Goal: Find specific page/section: Find specific page/section

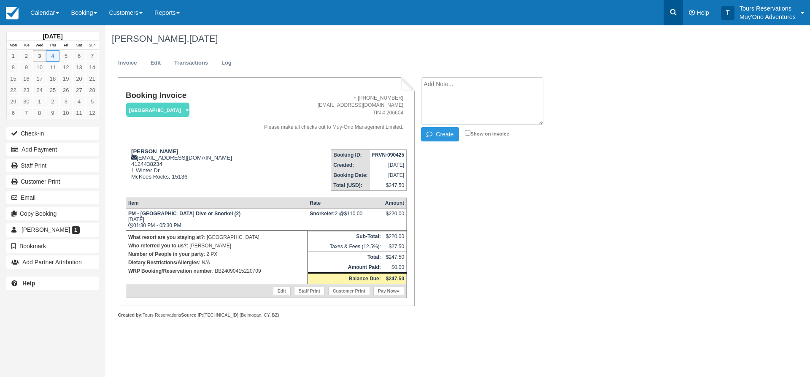
click at [675, 15] on icon at bounding box center [673, 12] width 8 height 8
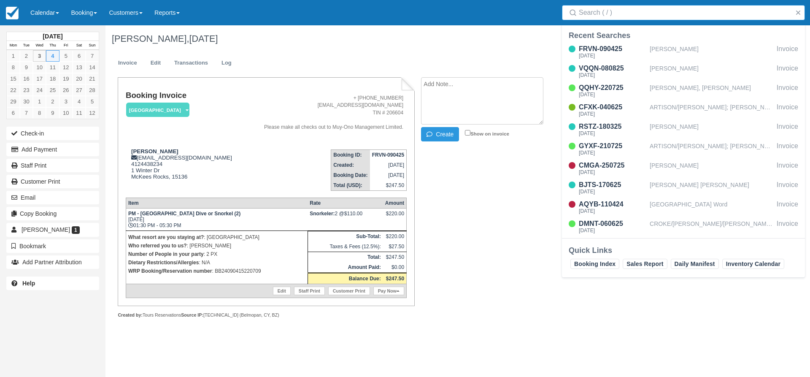
click at [619, 12] on input "Search" at bounding box center [685, 12] width 213 height 15
type input "m"
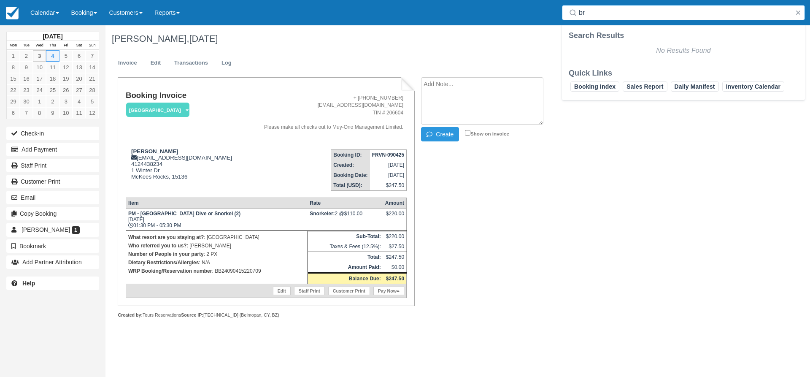
type input "b"
type input "mulhal"
click at [684, 48] on div "[PERSON_NAME], [PERSON_NAME]" at bounding box center [711, 52] width 124 height 16
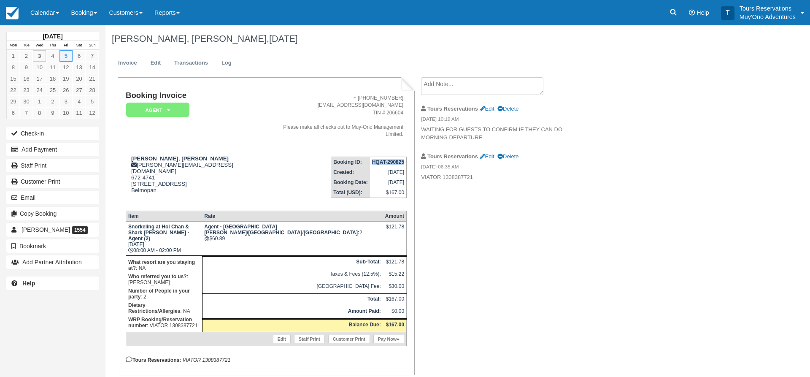
drag, startPoint x: 367, startPoint y: 154, endPoint x: 404, endPoint y: 156, distance: 37.2
click at [404, 157] on td "HQAT-290825" at bounding box center [388, 162] width 37 height 11
copy strong "HQAT-290825"
